Goal: Information Seeking & Learning: Find specific page/section

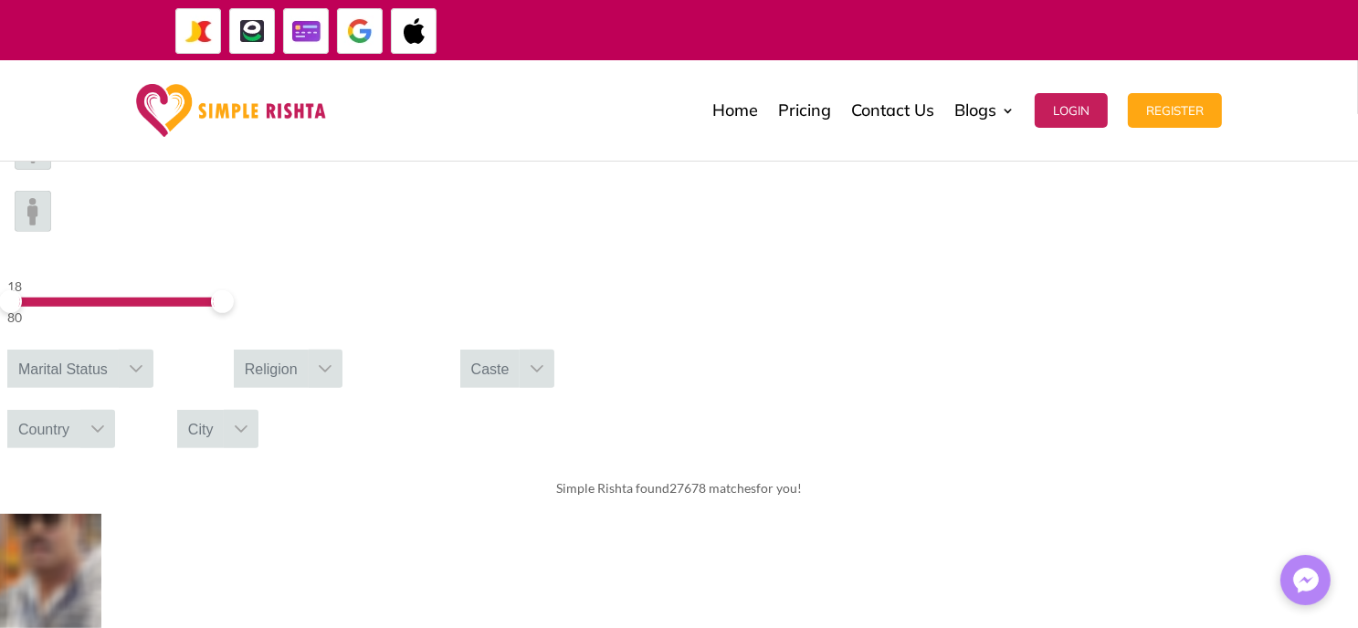
scroll to position [457, 0]
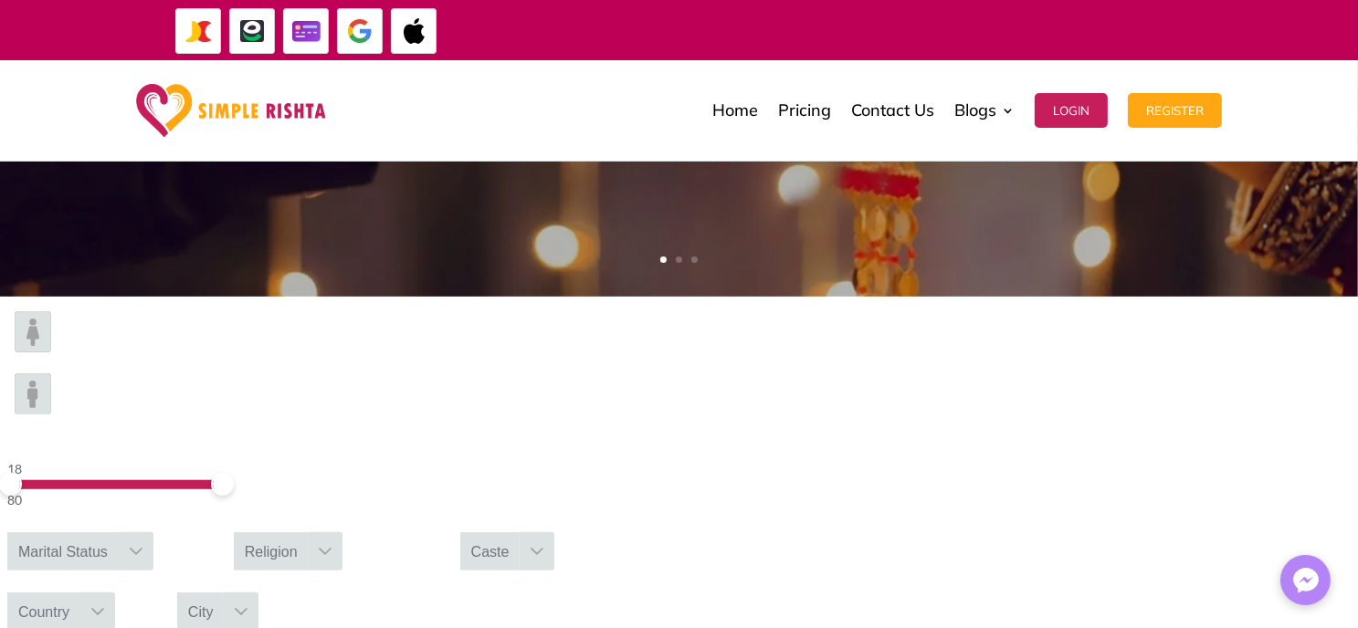
click at [309, 533] on div "Religion" at bounding box center [271, 552] width 75 height 38
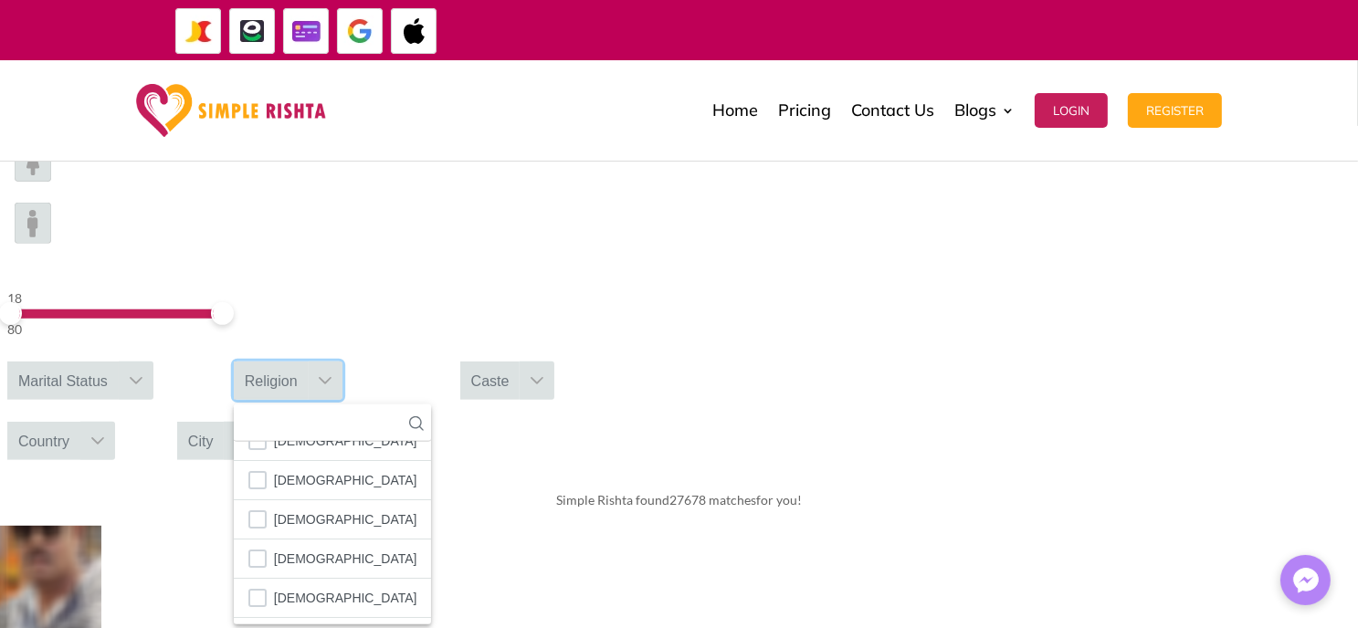
scroll to position [639, 0]
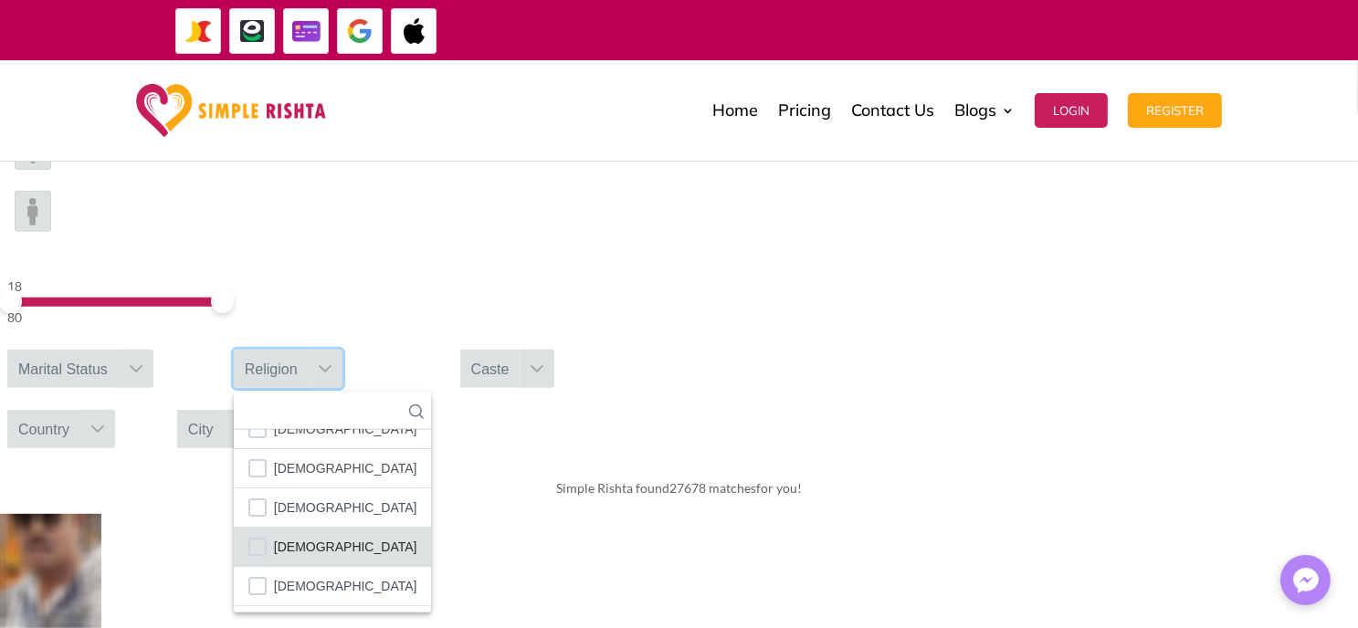
click at [417, 535] on span "[DEMOGRAPHIC_DATA]" at bounding box center [345, 547] width 143 height 24
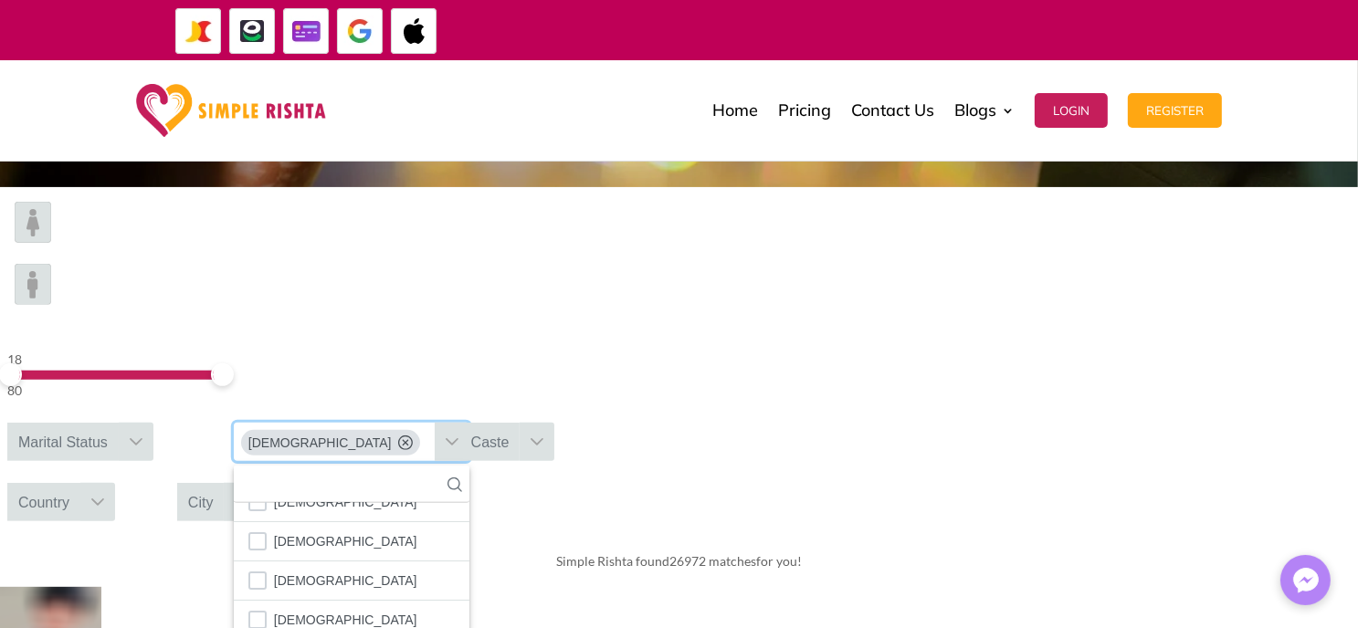
scroll to position [457, 0]
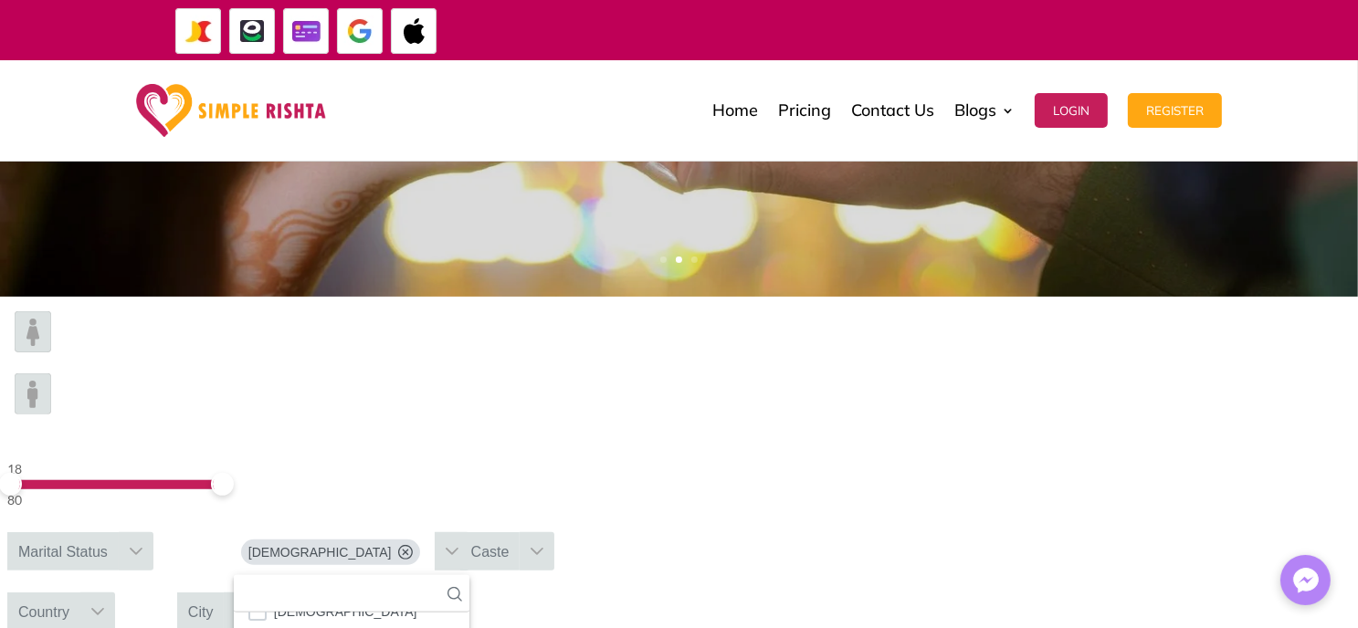
click at [153, 533] on div at bounding box center [136, 552] width 35 height 38
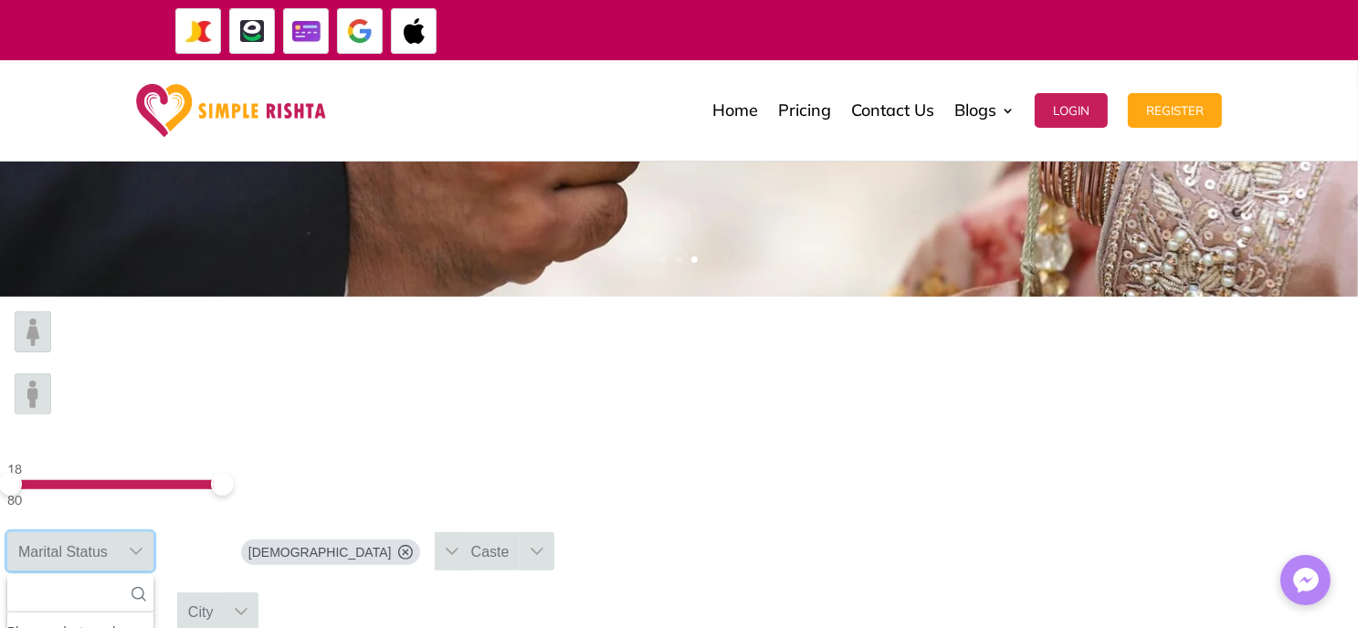
click at [143, 548] on icon at bounding box center [136, 551] width 13 height 7
click at [153, 620] on div "Please select gender" at bounding box center [80, 632] width 146 height 24
click at [153, 575] on input "text" at bounding box center [80, 593] width 146 height 37
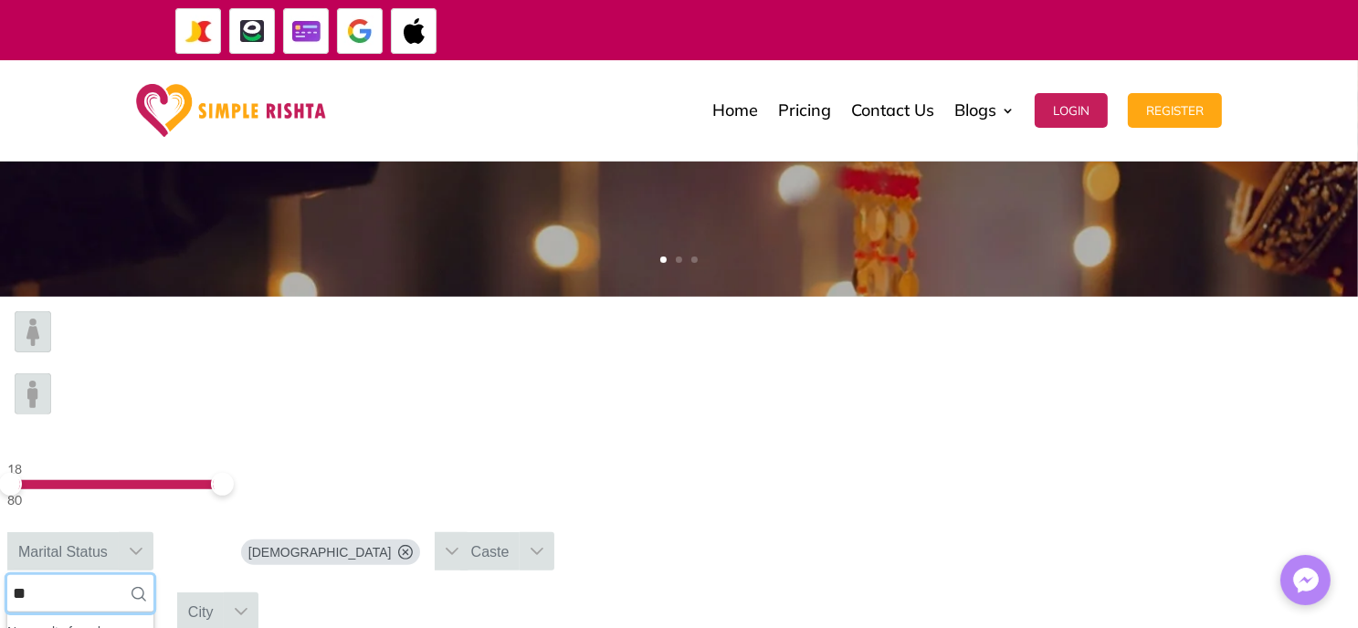
type input "*"
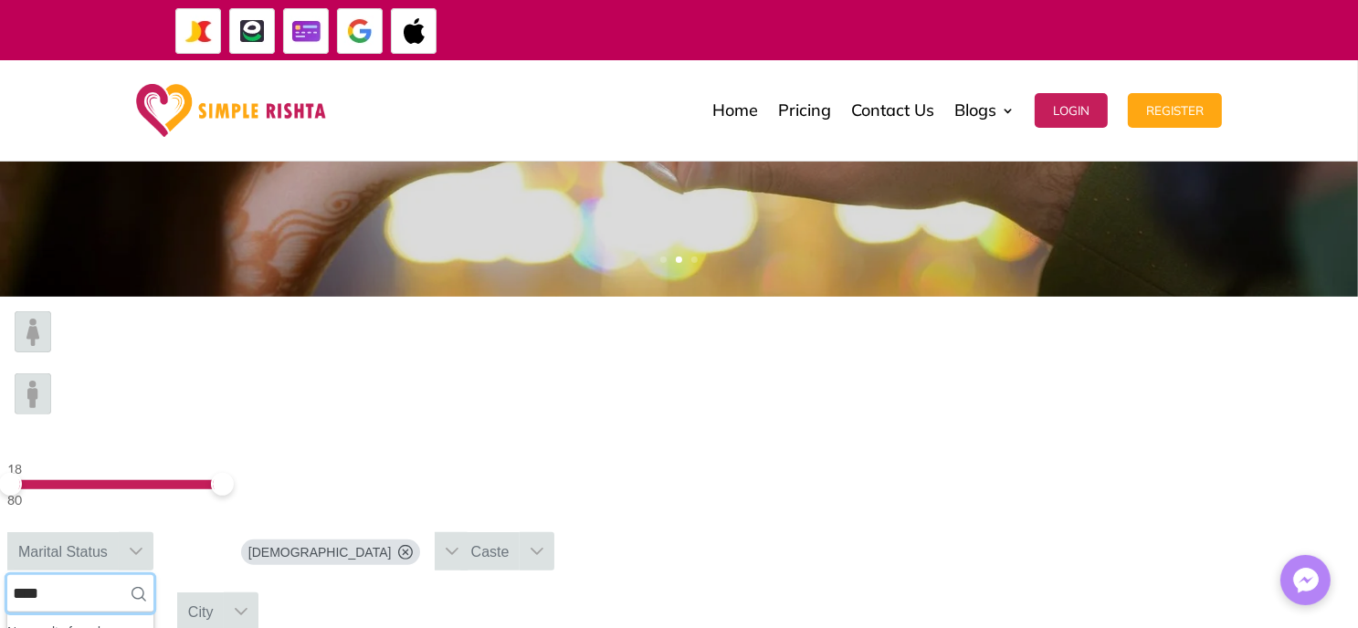
type input "****"
click at [351, 429] on div "18 80 Marital Status **** No results found No results found No available option…" at bounding box center [679, 472] width 1358 height 350
click at [554, 533] on div at bounding box center [537, 552] width 35 height 38
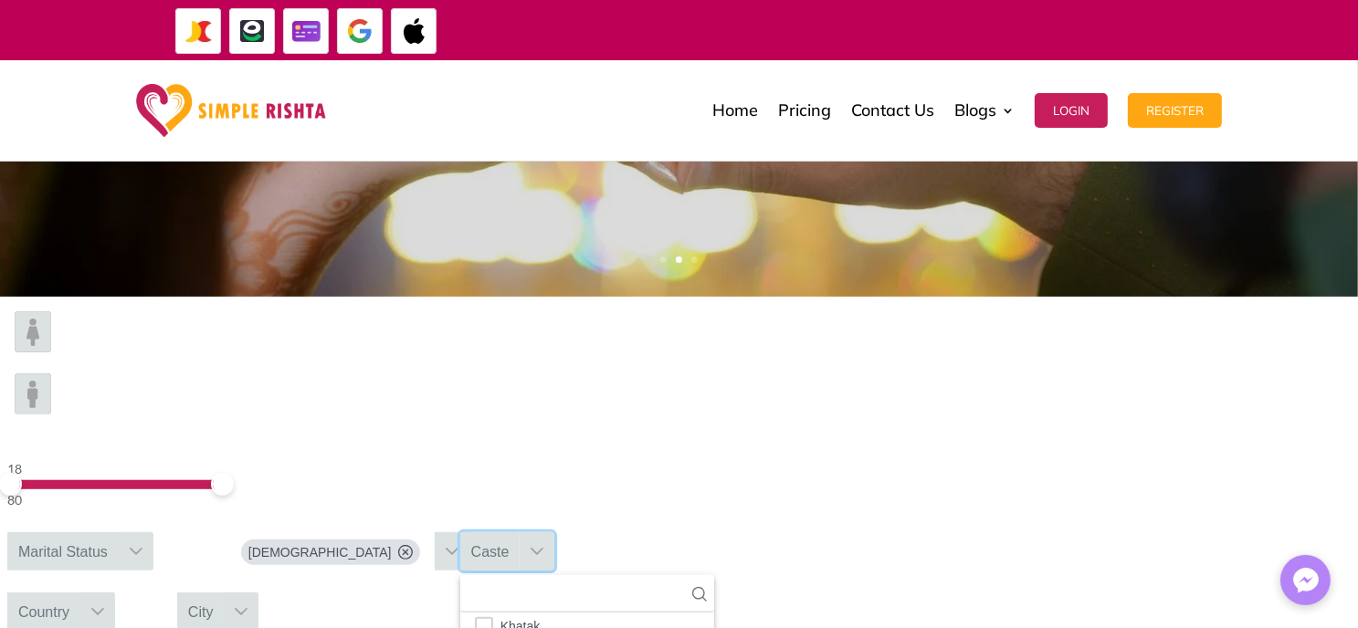
scroll to position [3383, 0]
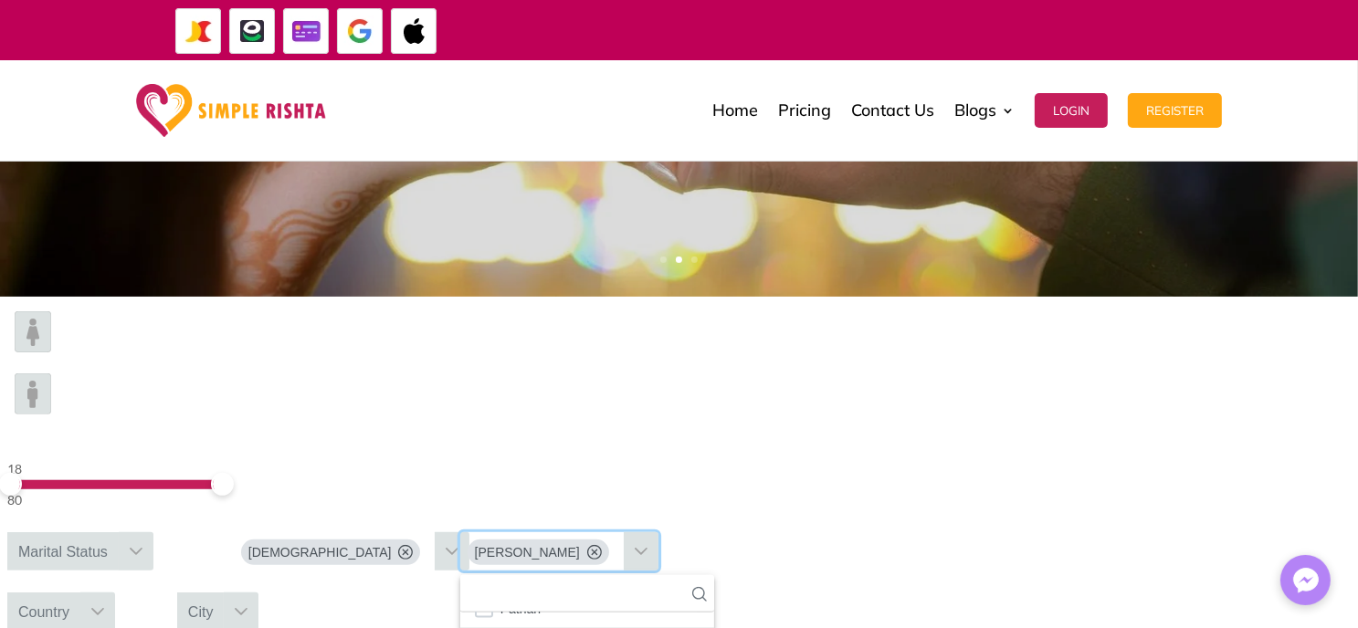
click at [80, 593] on div "Country" at bounding box center [43, 612] width 73 height 38
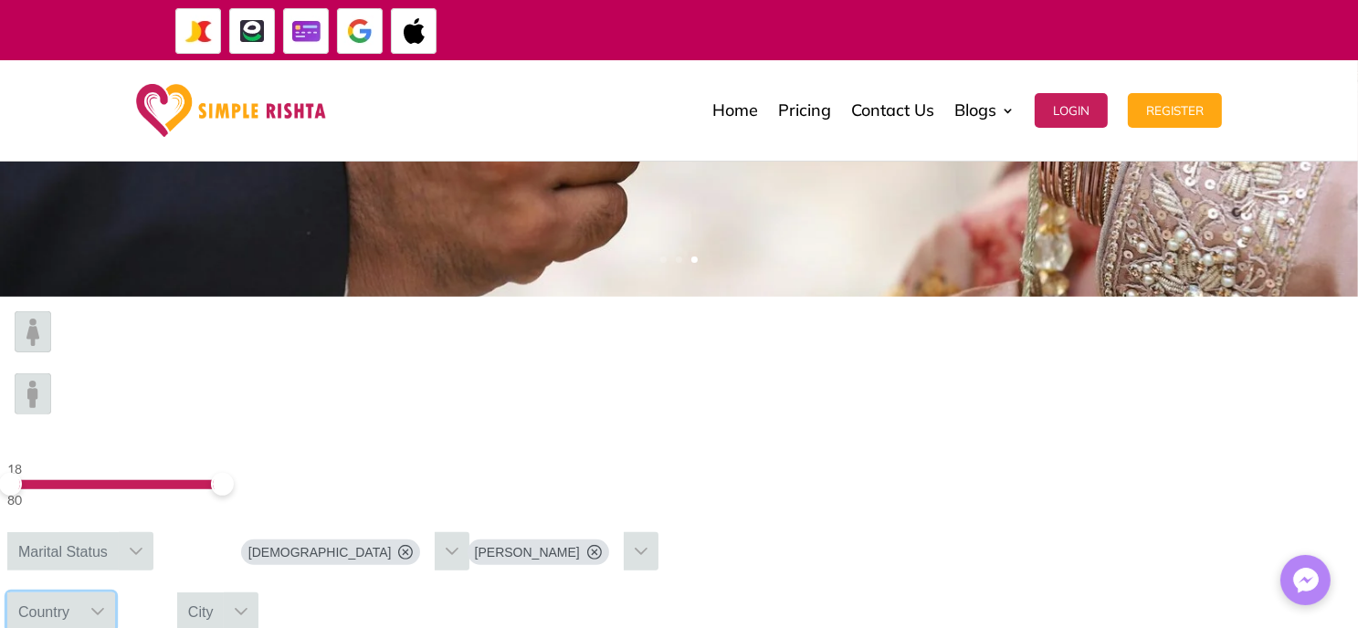
scroll to position [6471, 0]
click at [225, 593] on div "City" at bounding box center [201, 612] width 48 height 38
click at [143, 548] on icon at bounding box center [136, 551] width 13 height 7
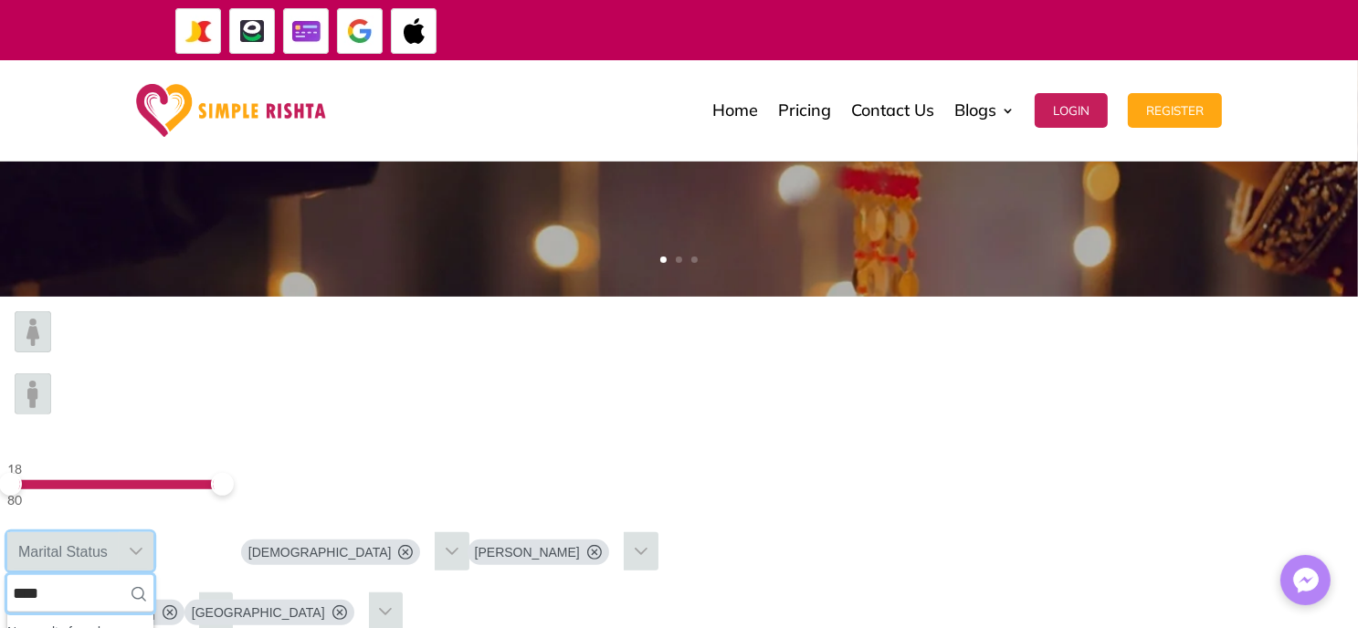
drag, startPoint x: 450, startPoint y: 408, endPoint x: 520, endPoint y: 416, distance: 69.8
click at [153, 575] on input "****" at bounding box center [80, 593] width 146 height 37
click at [153, 620] on li "No results found" at bounding box center [80, 632] width 146 height 24
drag, startPoint x: 331, startPoint y: 368, endPoint x: 322, endPoint y: 372, distance: 9.8
click at [219, 459] on div "18 75" at bounding box center [113, 485] width 212 height 52
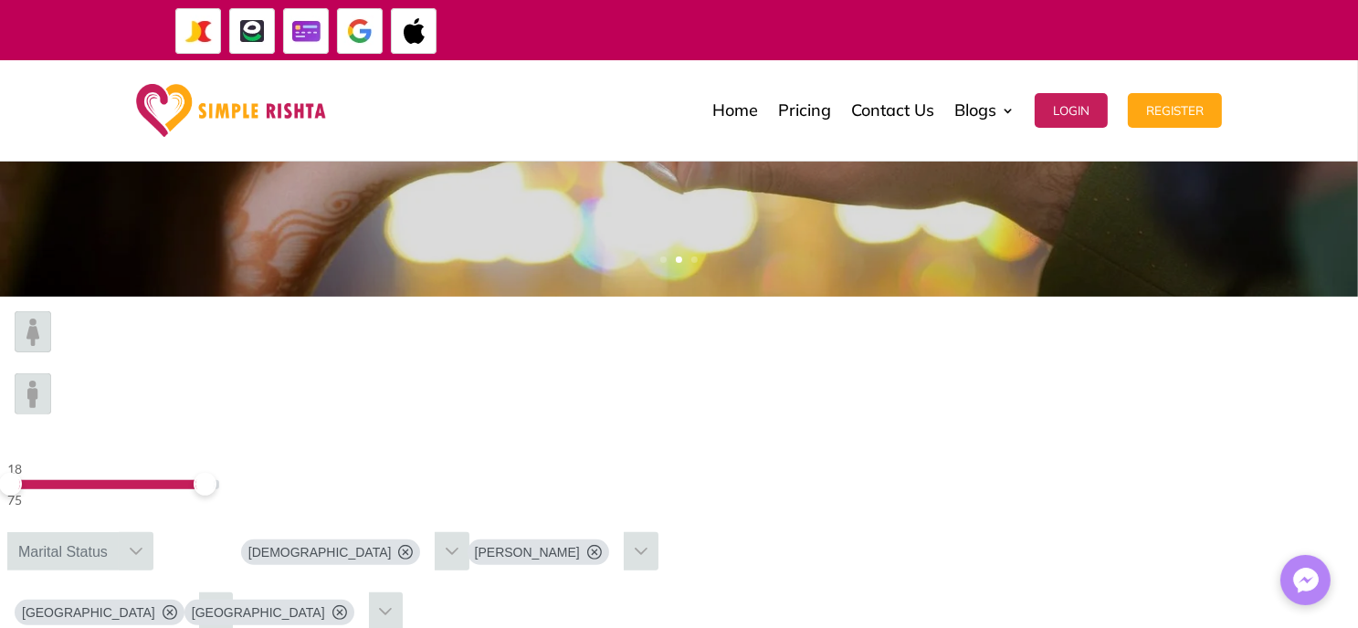
click at [51, 374] on img at bounding box center [33, 394] width 37 height 41
click at [119, 533] on div "Marital Status" at bounding box center [62, 552] width 111 height 38
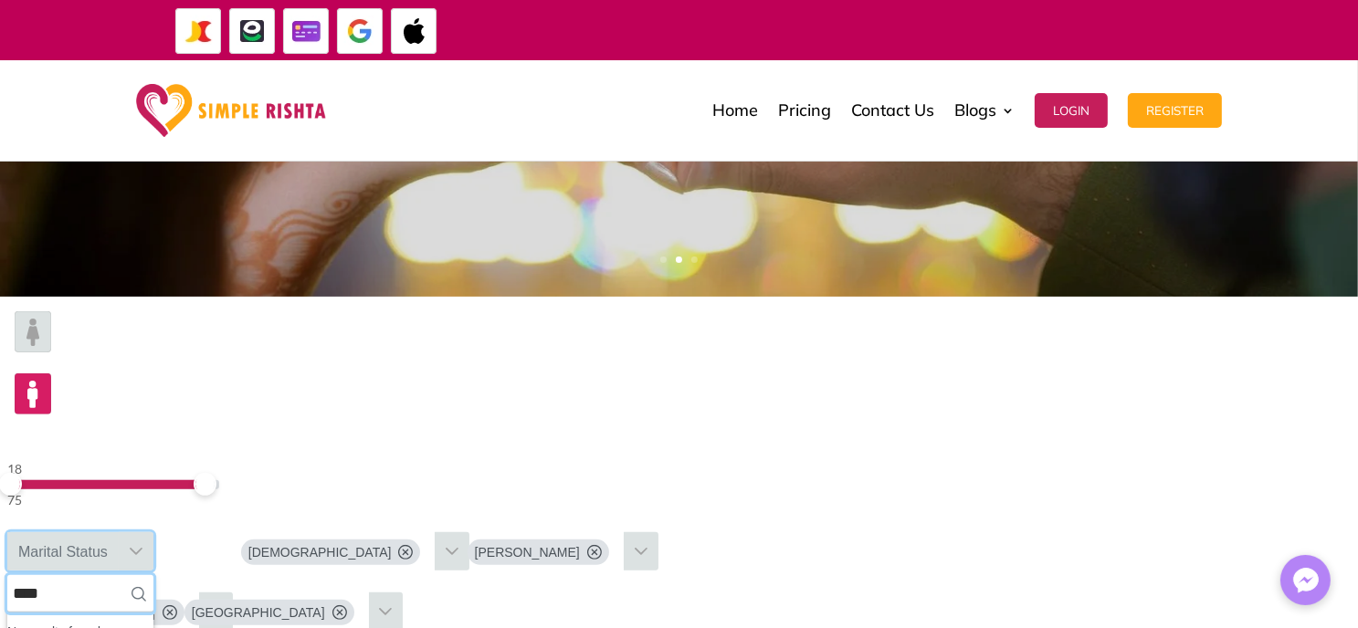
click at [153, 575] on input "****" at bounding box center [80, 593] width 146 height 37
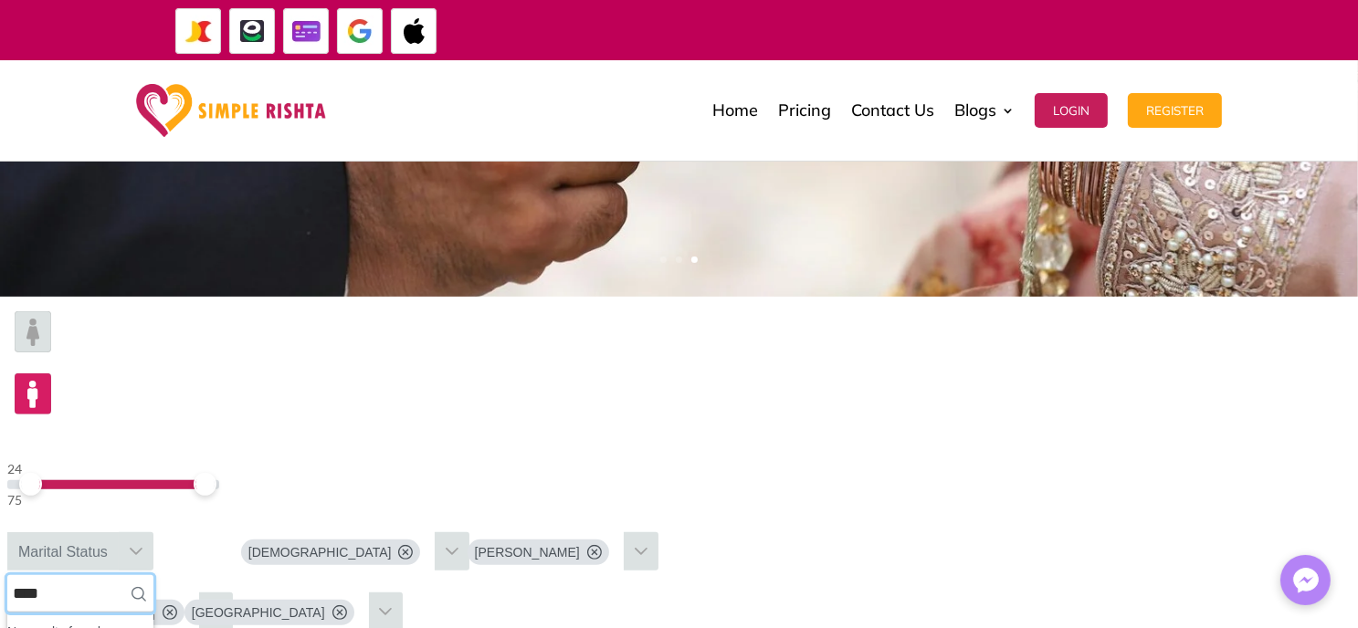
drag, startPoint x: 240, startPoint y: 363, endPoint x: 242, endPoint y: 372, distance: 9.3
click at [219, 459] on div "24 75" at bounding box center [113, 485] width 212 height 52
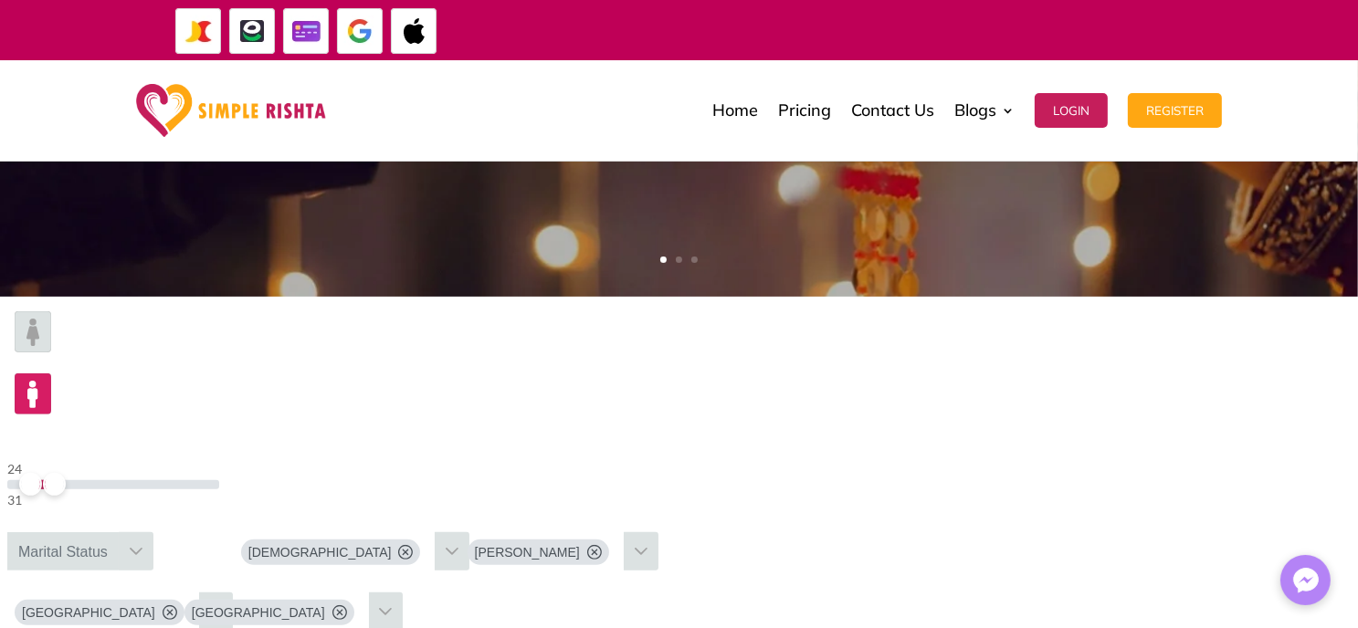
drag, startPoint x: 330, startPoint y: 364, endPoint x: 253, endPoint y: 375, distance: 77.4
click at [219, 459] on div "24 31" at bounding box center [113, 485] width 212 height 52
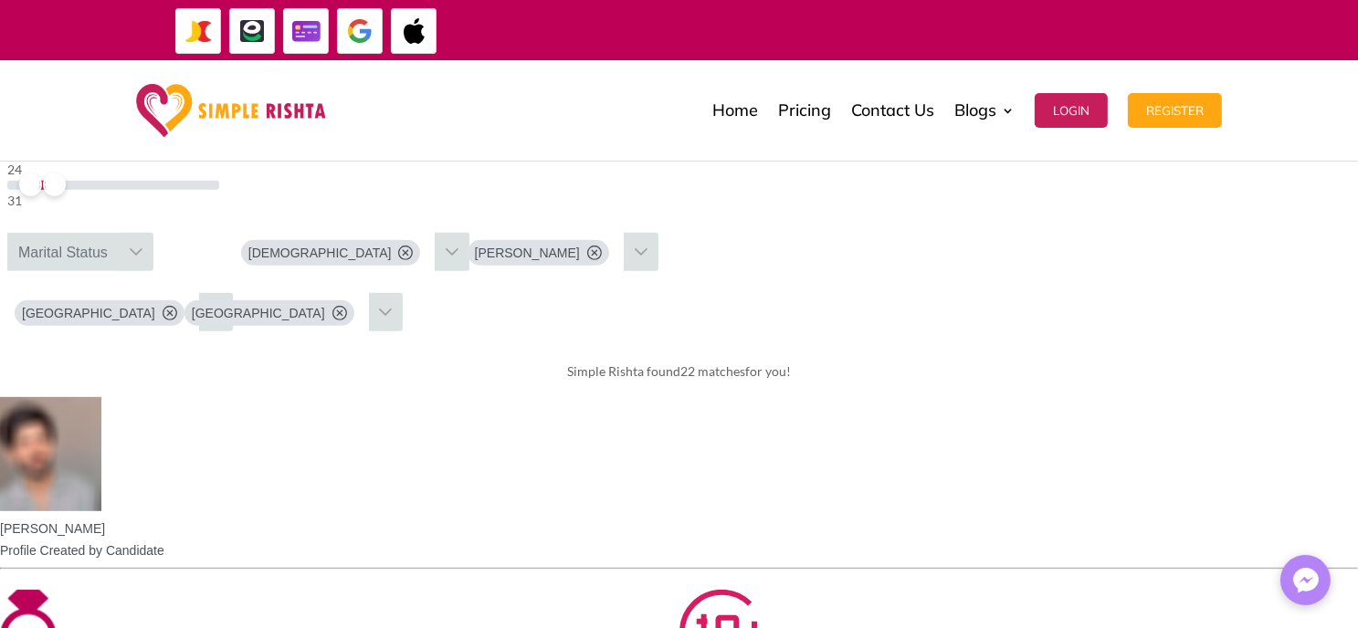
scroll to position [548, 0]
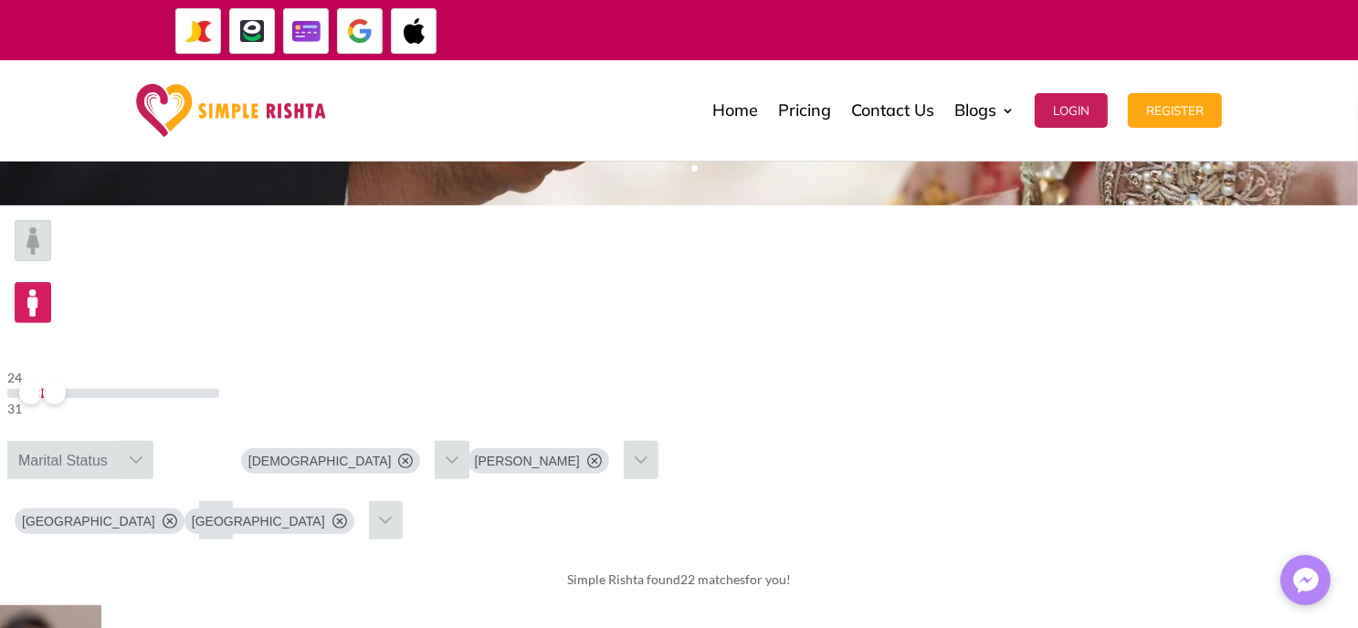
click at [51, 261] on img at bounding box center [33, 240] width 37 height 41
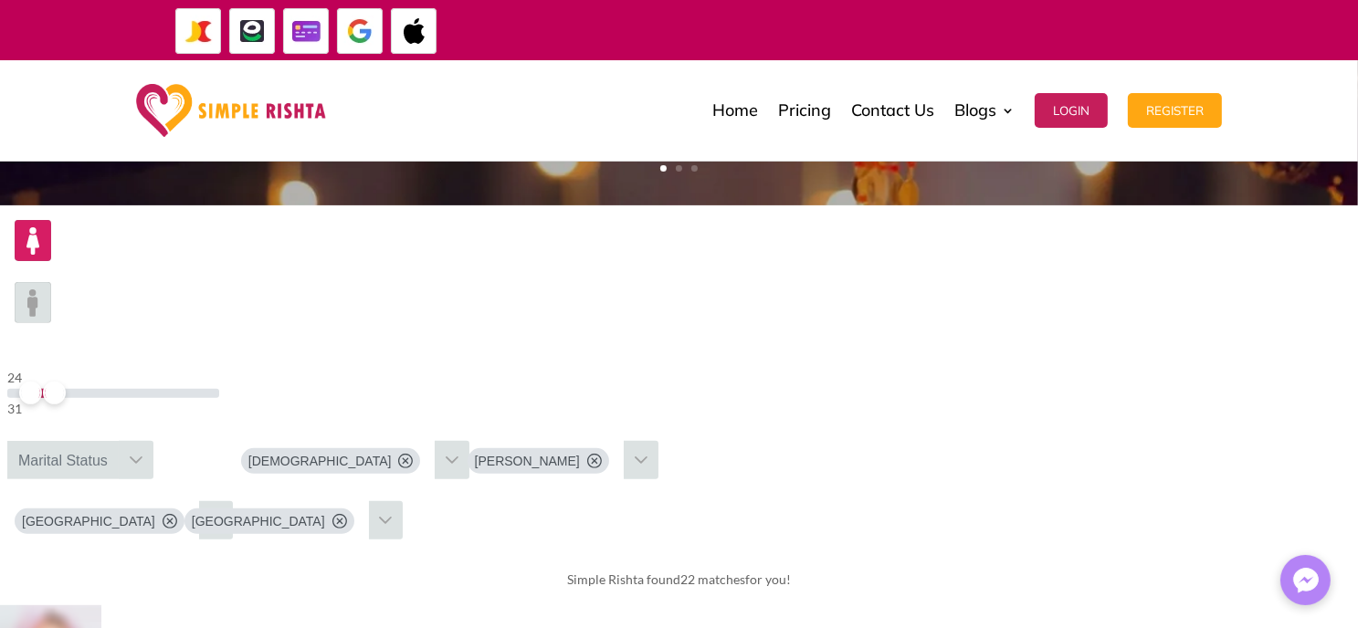
click at [659, 441] on div at bounding box center [641, 460] width 35 height 38
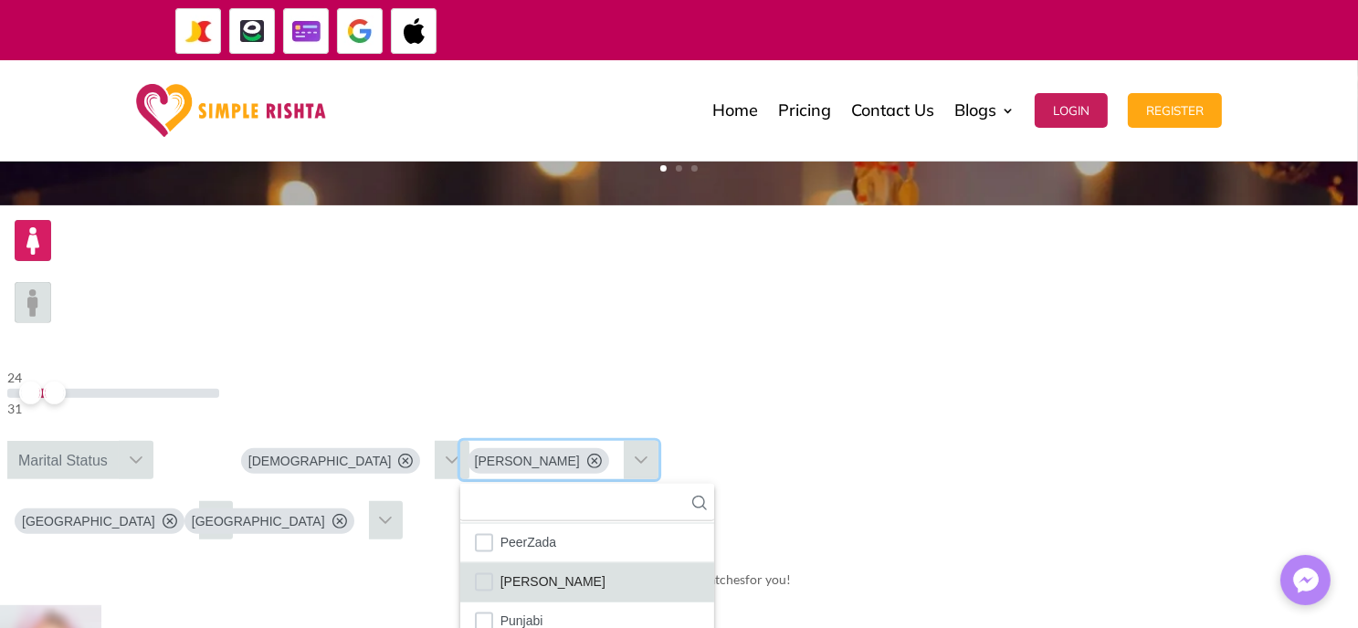
scroll to position [3369, 0]
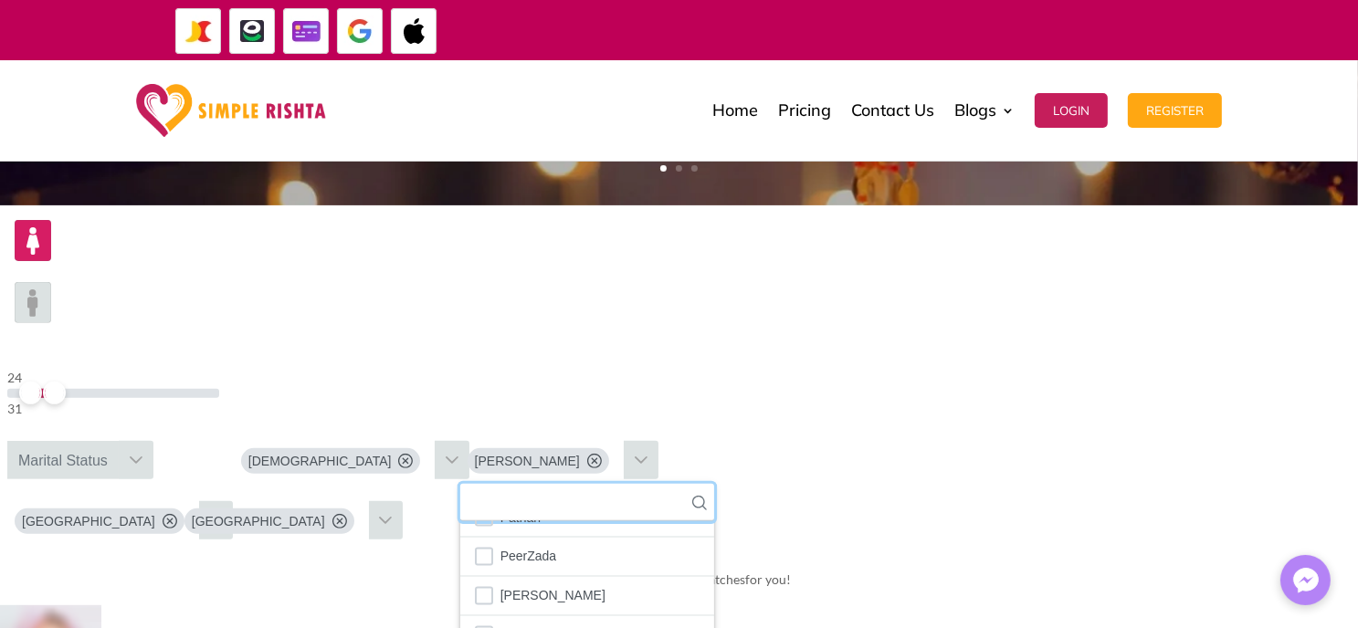
click at [714, 484] on input "text" at bounding box center [587, 502] width 254 height 37
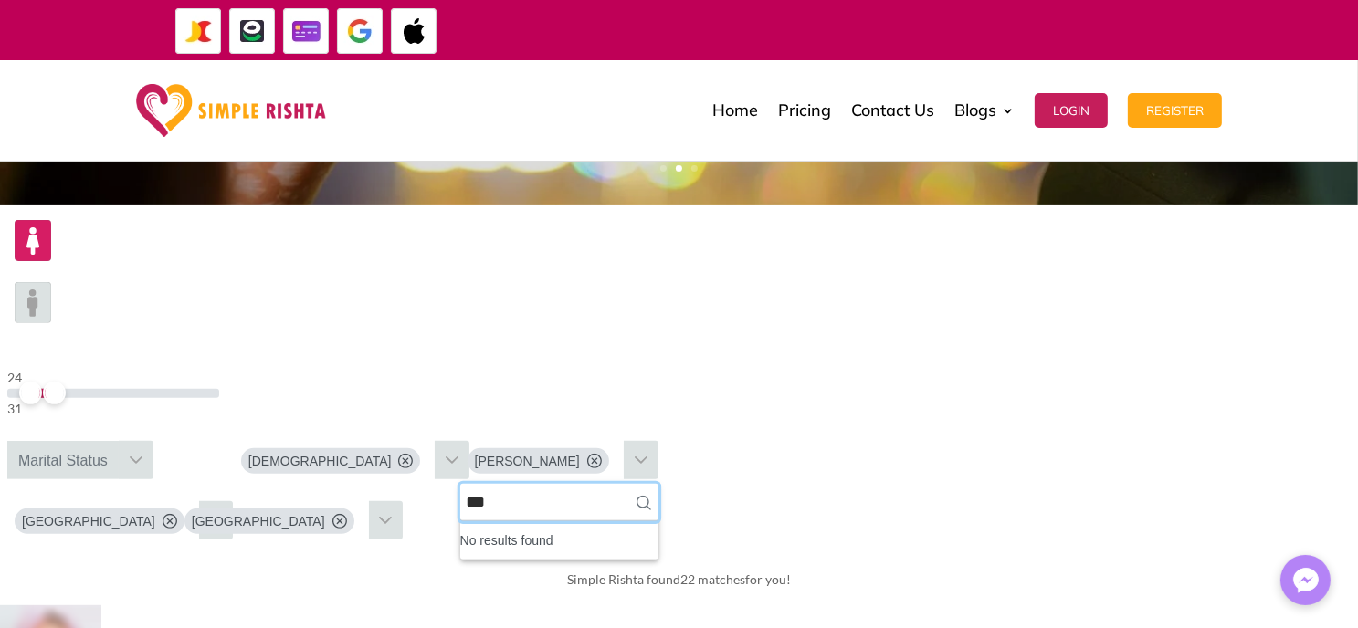
scroll to position [0, 0]
type input "***"
drag, startPoint x: 946, startPoint y: 316, endPoint x: 938, endPoint y: 374, distance: 58.1
click at [659, 484] on div "***" at bounding box center [559, 502] width 198 height 37
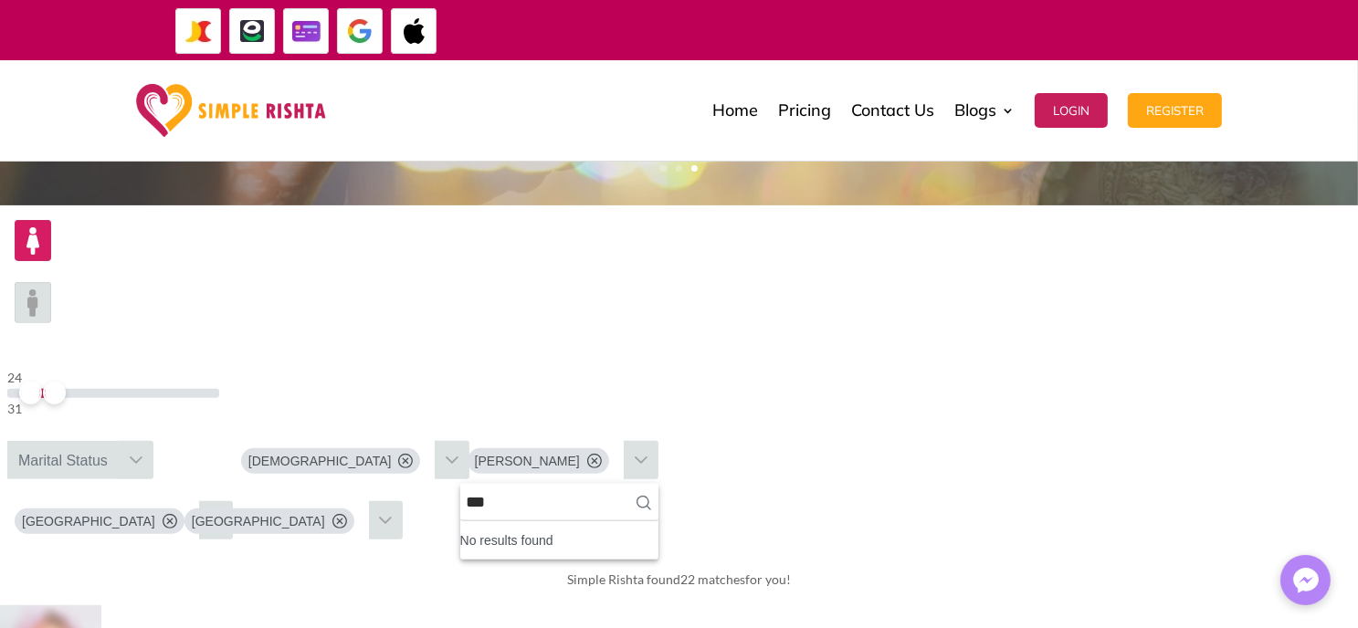
drag, startPoint x: 985, startPoint y: 379, endPoint x: 928, endPoint y: 311, distance: 88.2
click at [985, 554] on div "Simple Rishta found 22 matches for you!" at bounding box center [679, 579] width 1358 height 51
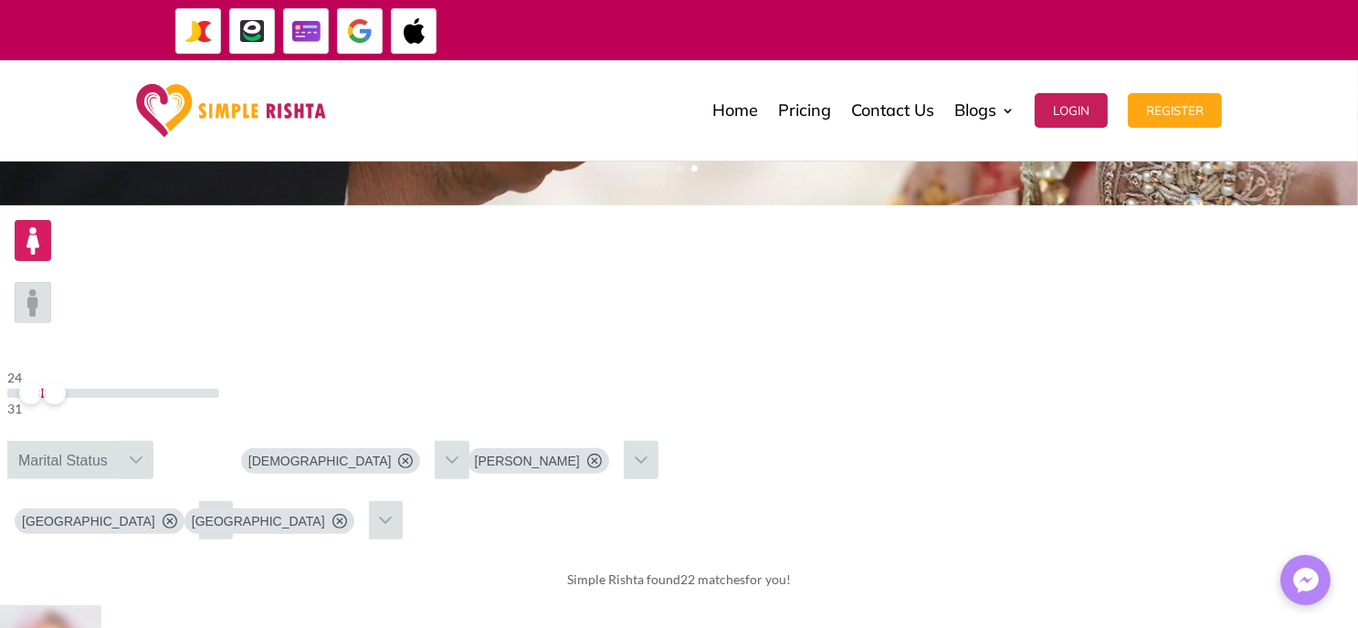
click at [649, 453] on icon at bounding box center [641, 460] width 15 height 15
drag, startPoint x: 958, startPoint y: 311, endPoint x: 884, endPoint y: 346, distance: 81.7
click at [651, 496] on icon at bounding box center [644, 503] width 15 height 15
drag, startPoint x: 871, startPoint y: 351, endPoint x: 862, endPoint y: 338, distance: 15.7
click at [659, 529] on li "No results found" at bounding box center [559, 541] width 198 height 24
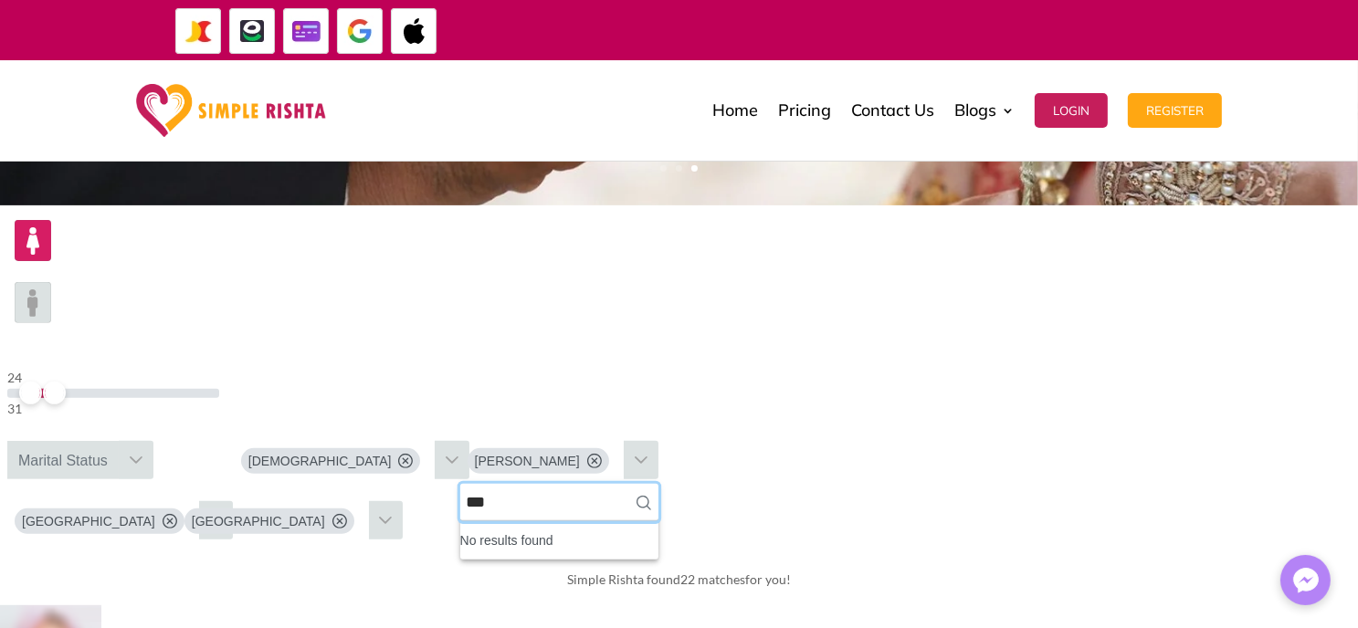
click at [659, 484] on input "***" at bounding box center [559, 502] width 198 height 37
type input "*"
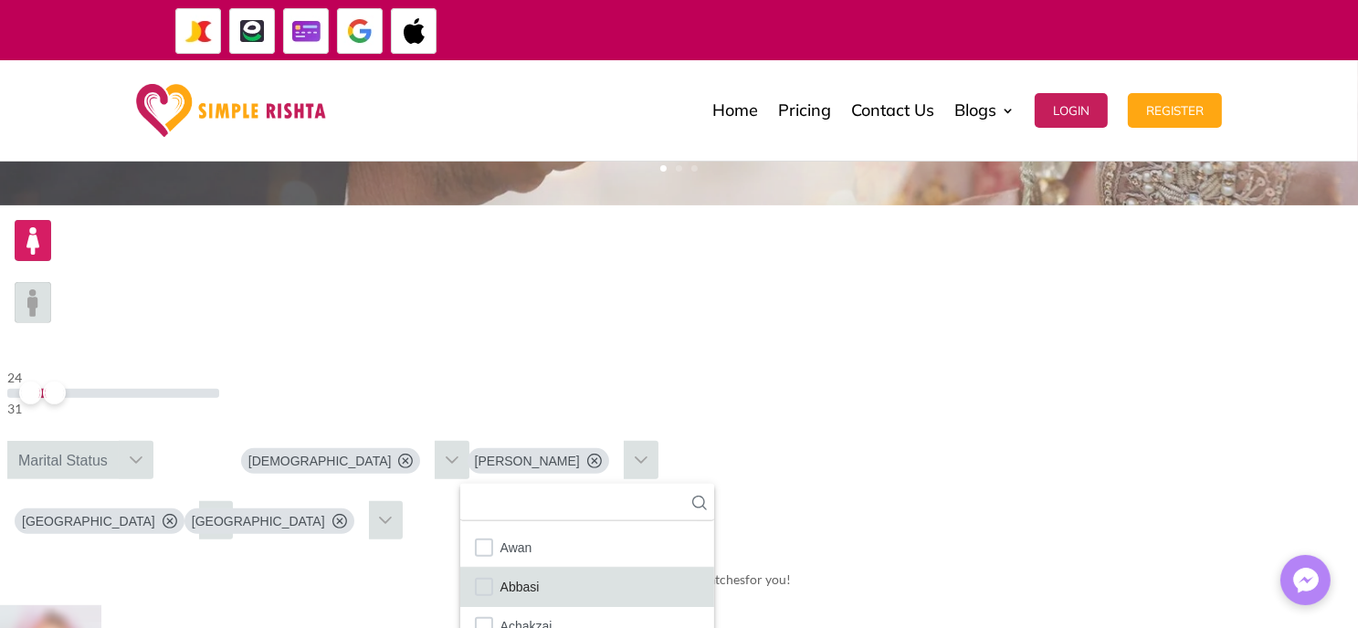
click at [540, 575] on span "Abbasi" at bounding box center [520, 587] width 39 height 24
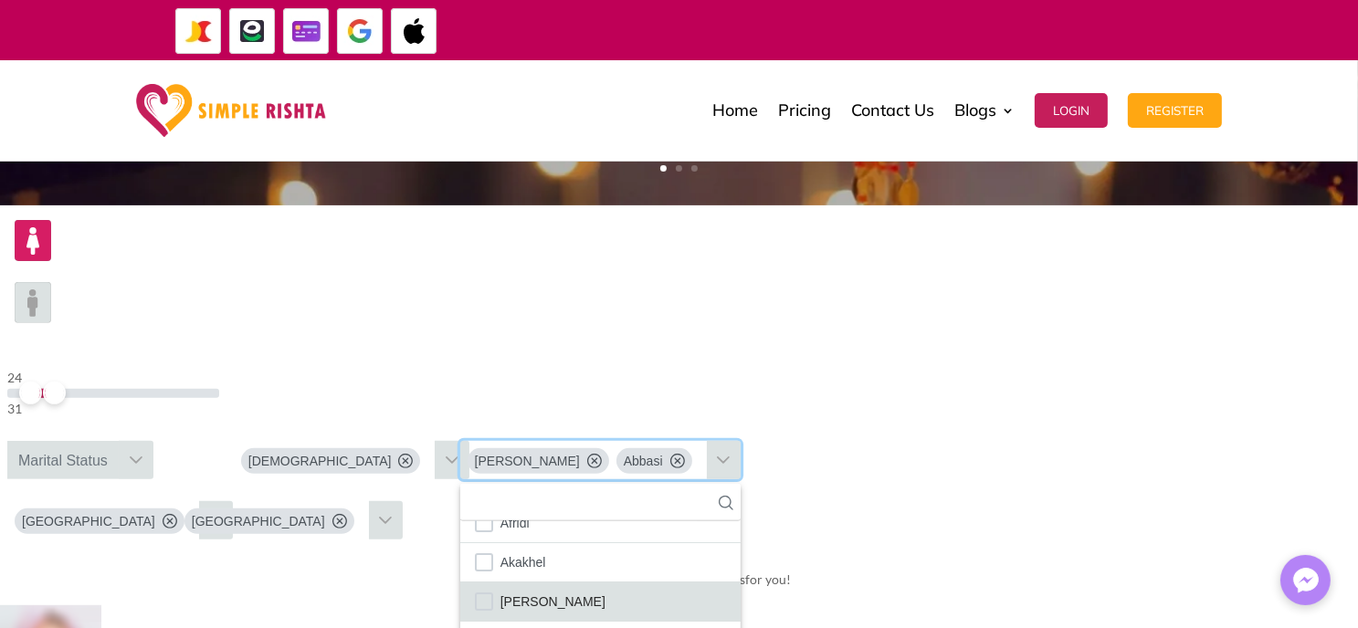
scroll to position [183, 0]
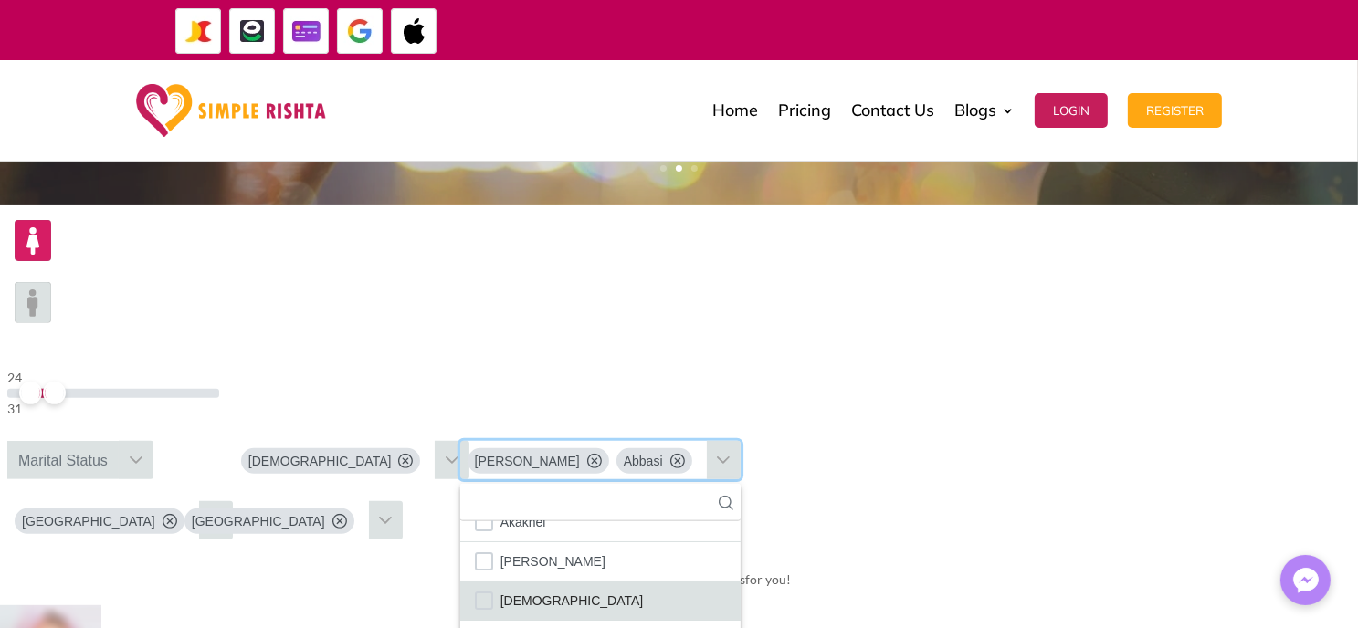
click at [742, 582] on li "Ansari" at bounding box center [600, 601] width 281 height 39
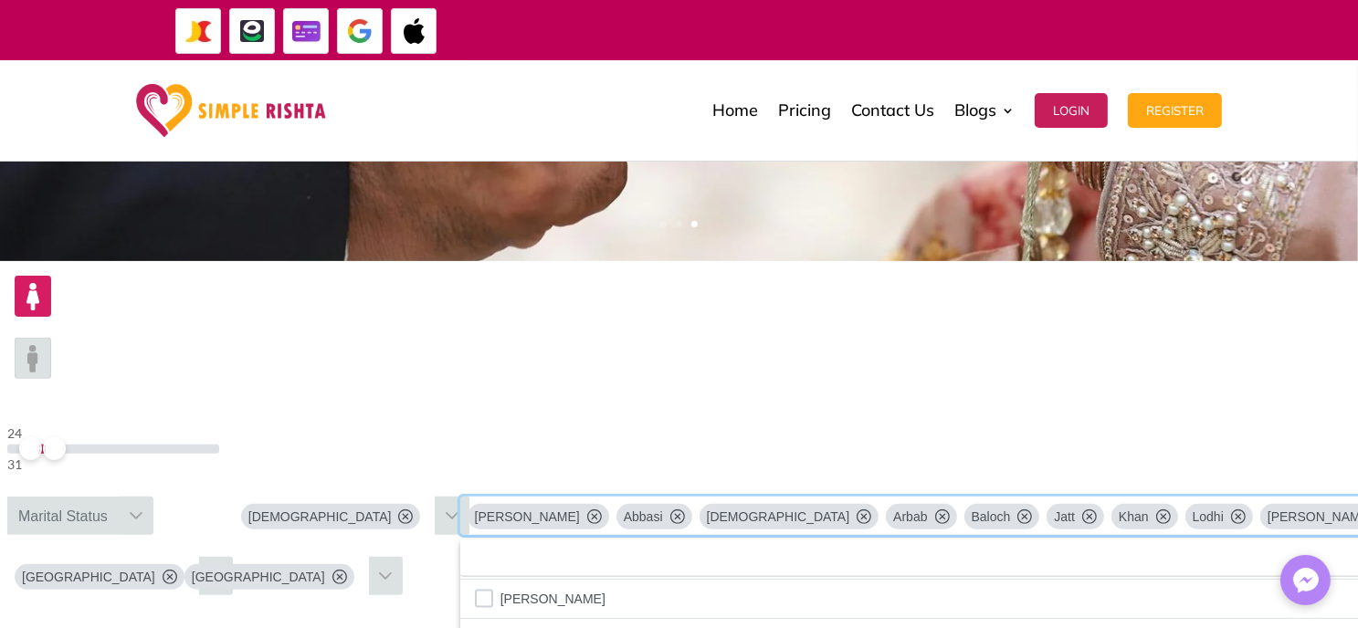
scroll to position [639, 0]
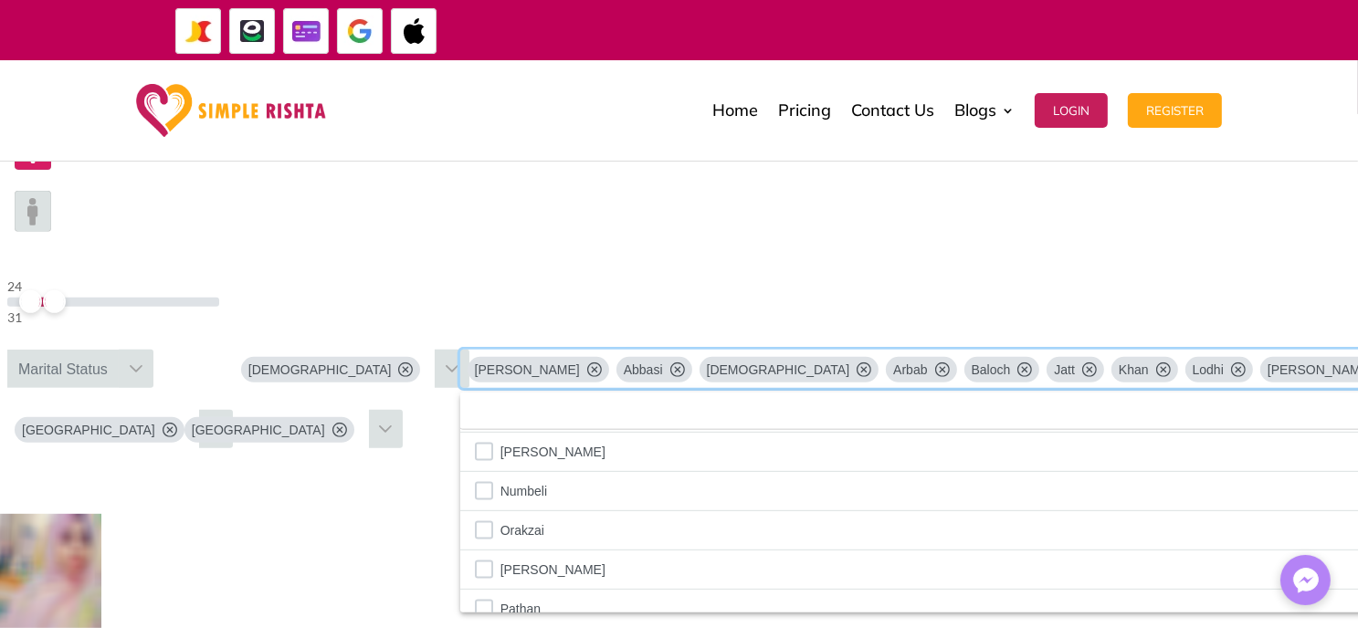
click at [234, 410] on div at bounding box center [216, 429] width 35 height 38
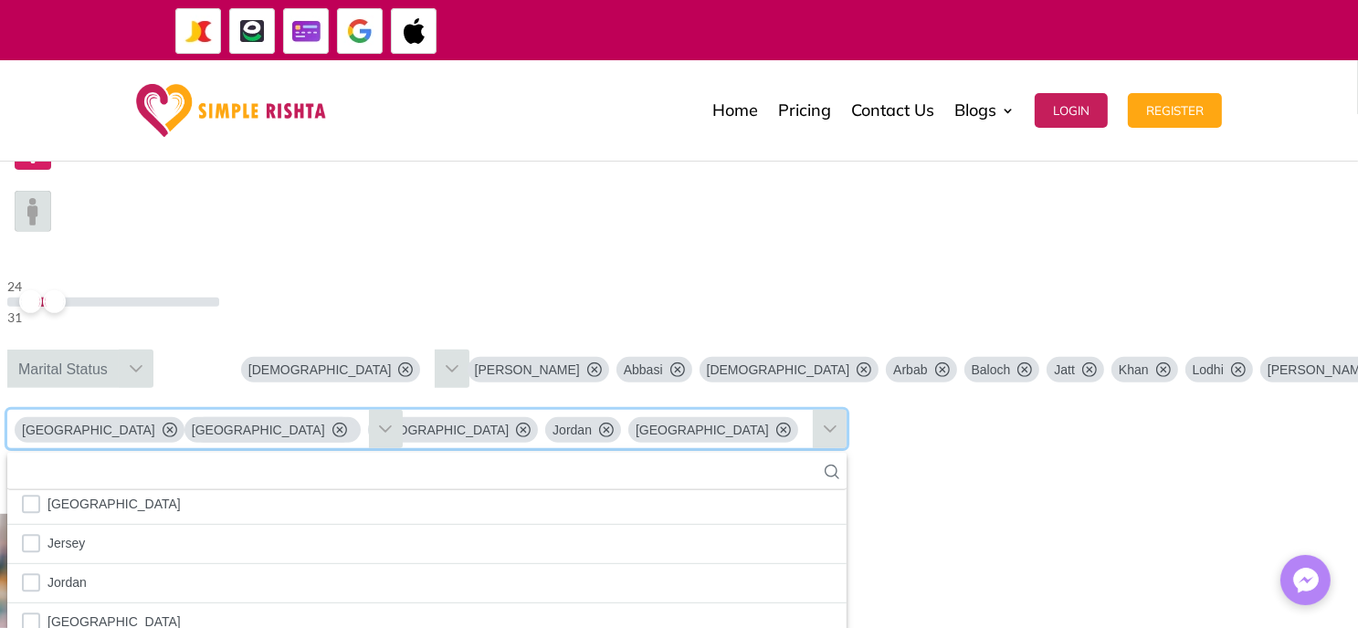
scroll to position [4399, 0]
click at [404, 410] on div at bounding box center [386, 429] width 35 height 38
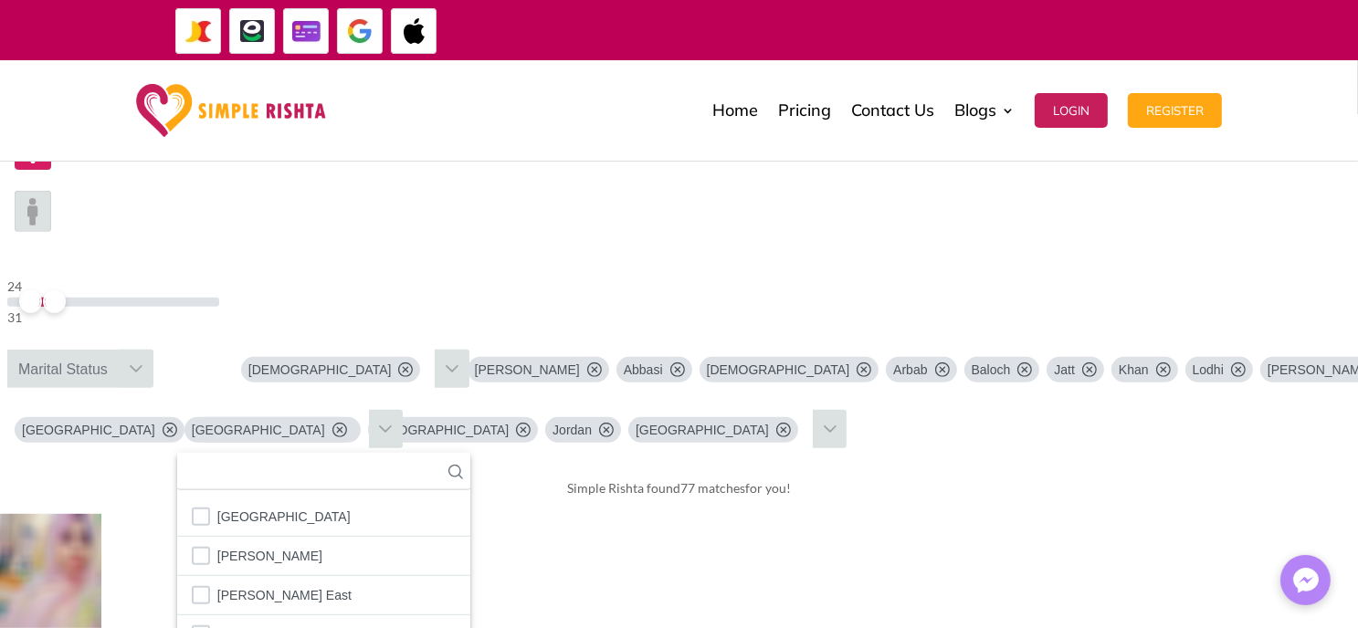
click at [393, 422] on icon at bounding box center [385, 429] width 15 height 15
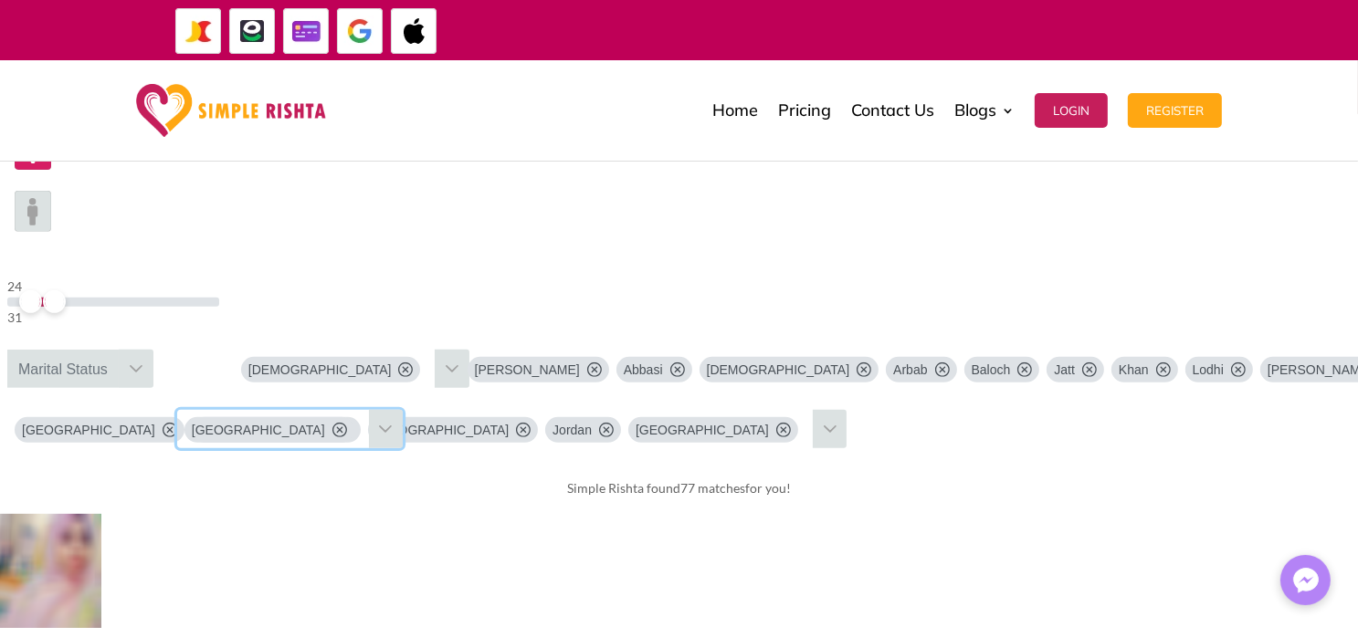
click at [393, 422] on icon at bounding box center [385, 429] width 15 height 15
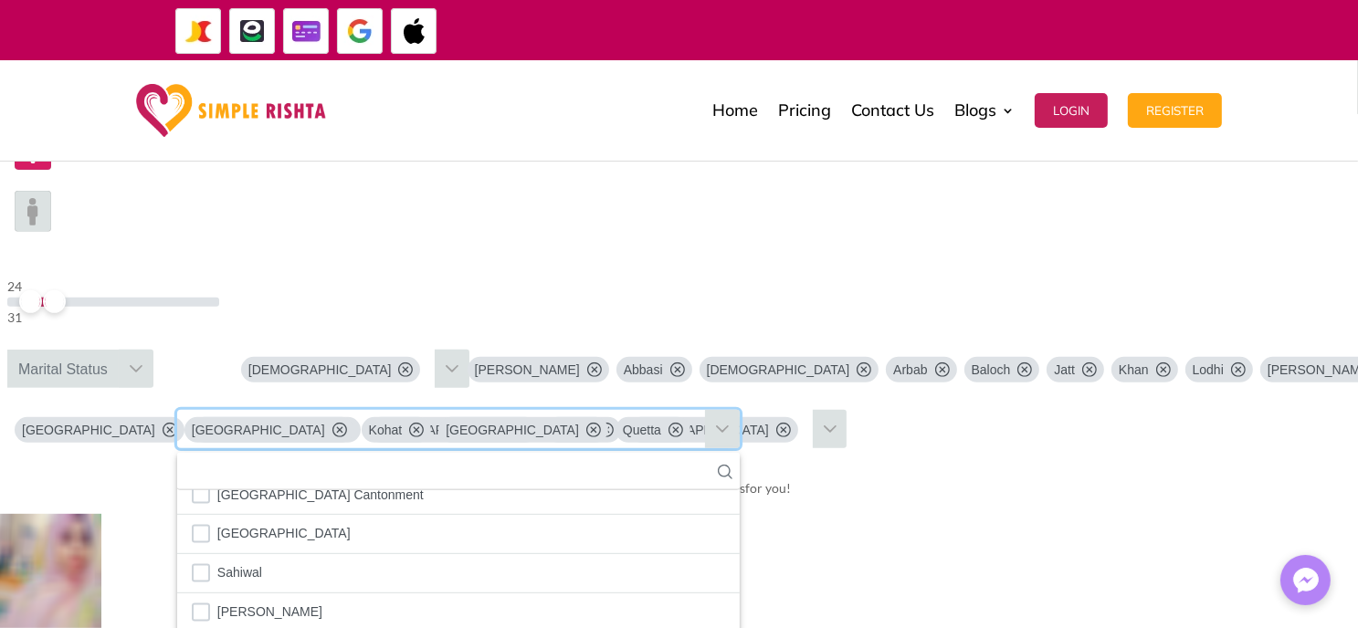
scroll to position [4125, 0]
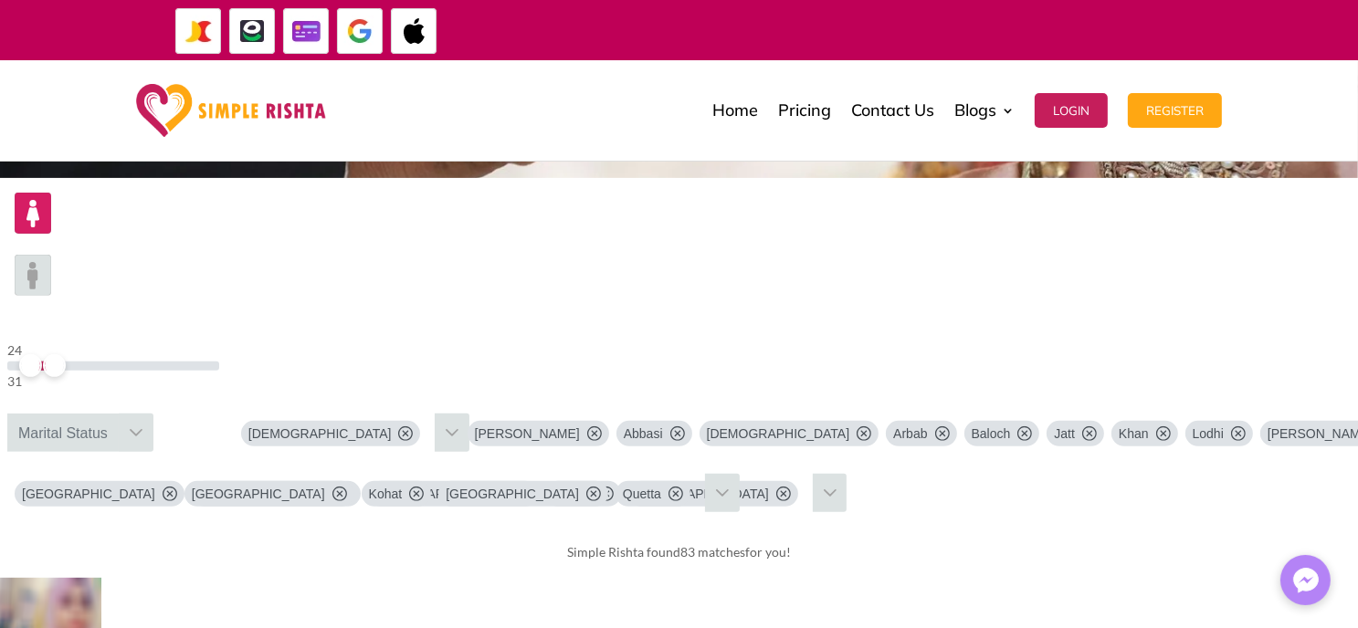
scroll to position [548, 0]
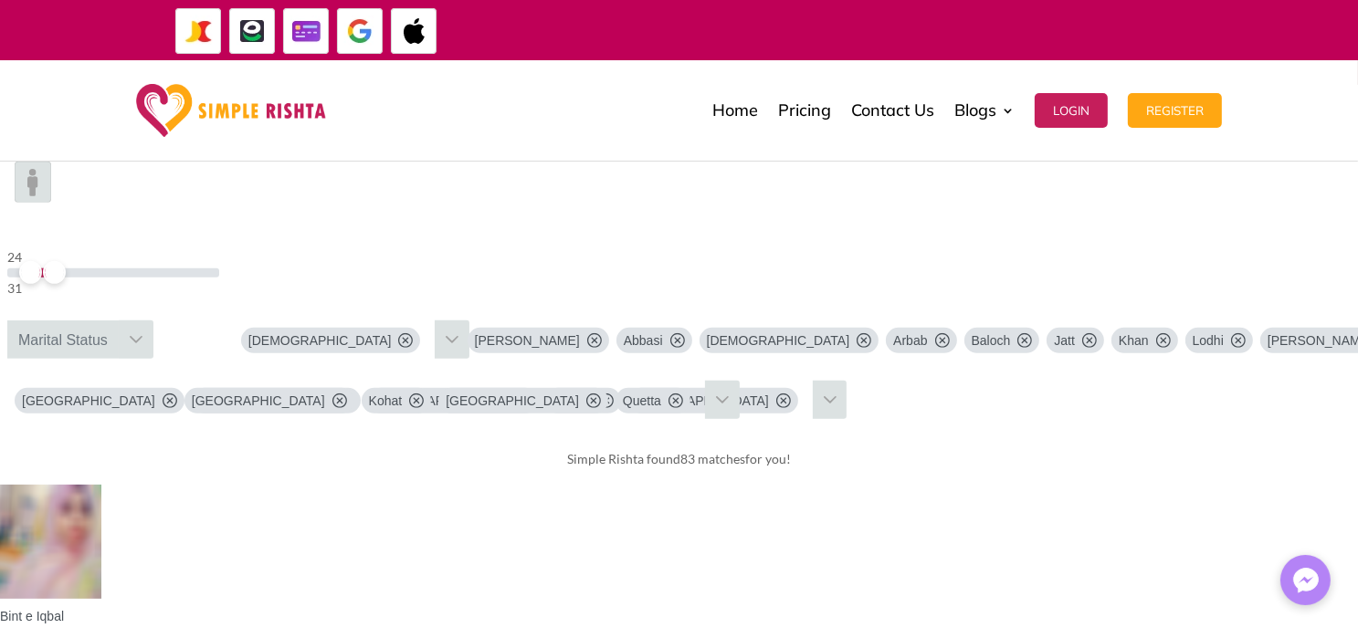
scroll to position [913, 0]
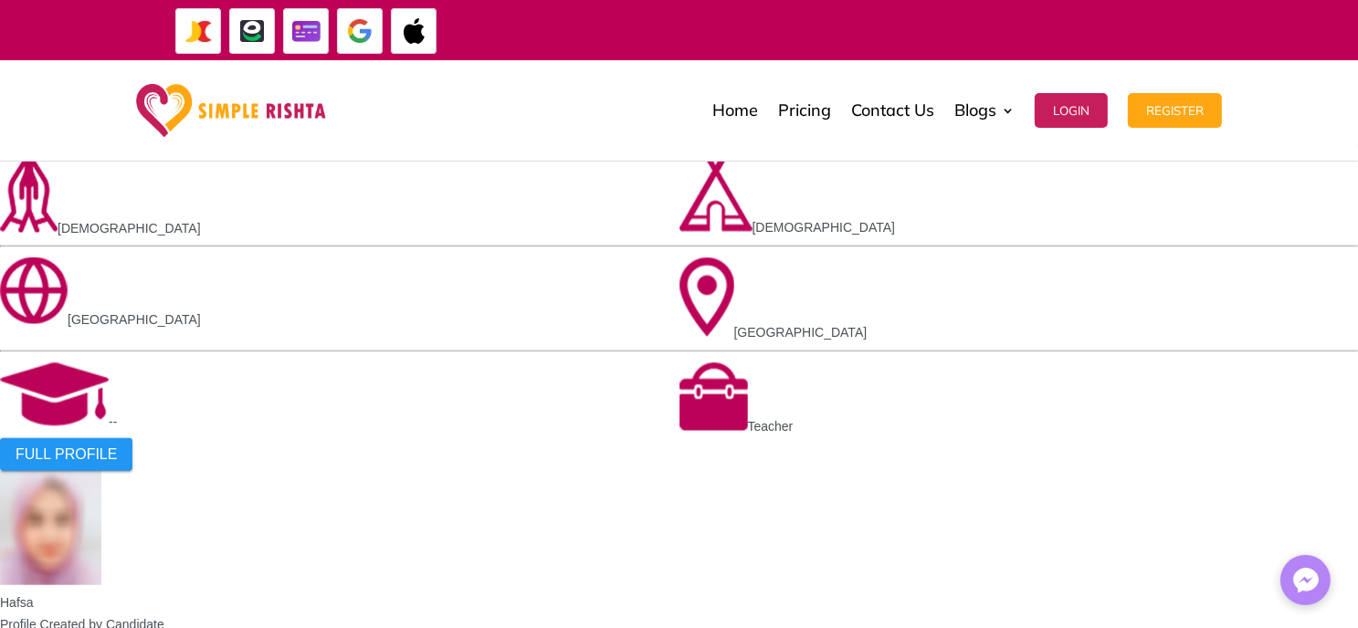
scroll to position [1553, 0]
